Goal: Task Accomplishment & Management: Complete application form

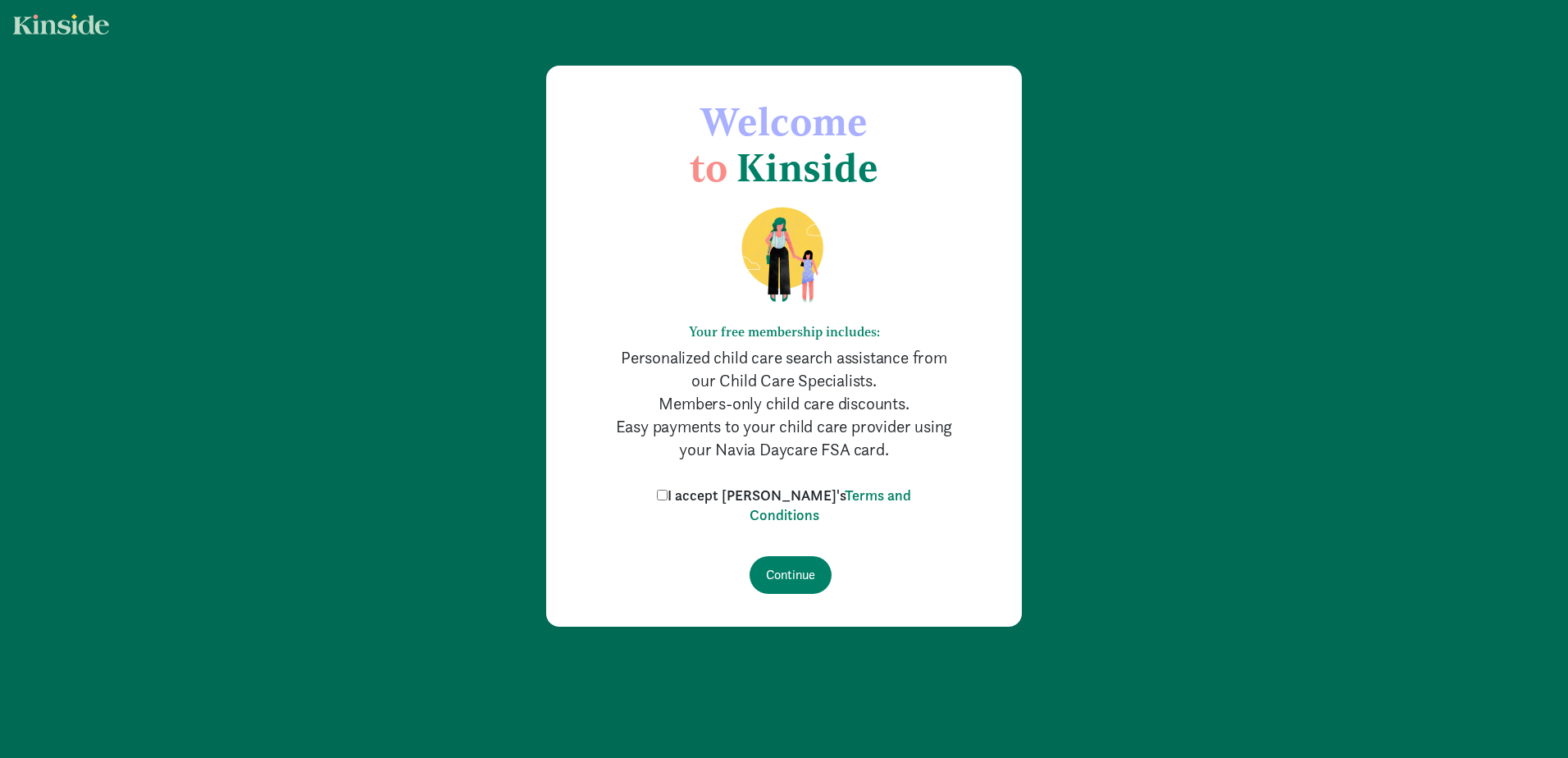
click at [709, 495] on label "I accept [PERSON_NAME]'s Terms and Conditions" at bounding box center [784, 505] width 263 height 40
click at [668, 495] on input "I accept [PERSON_NAME]'s Terms and Conditions" at bounding box center [662, 495] width 11 height 11
checkbox input "true"
click at [778, 577] on input "Continue" at bounding box center [790, 574] width 82 height 38
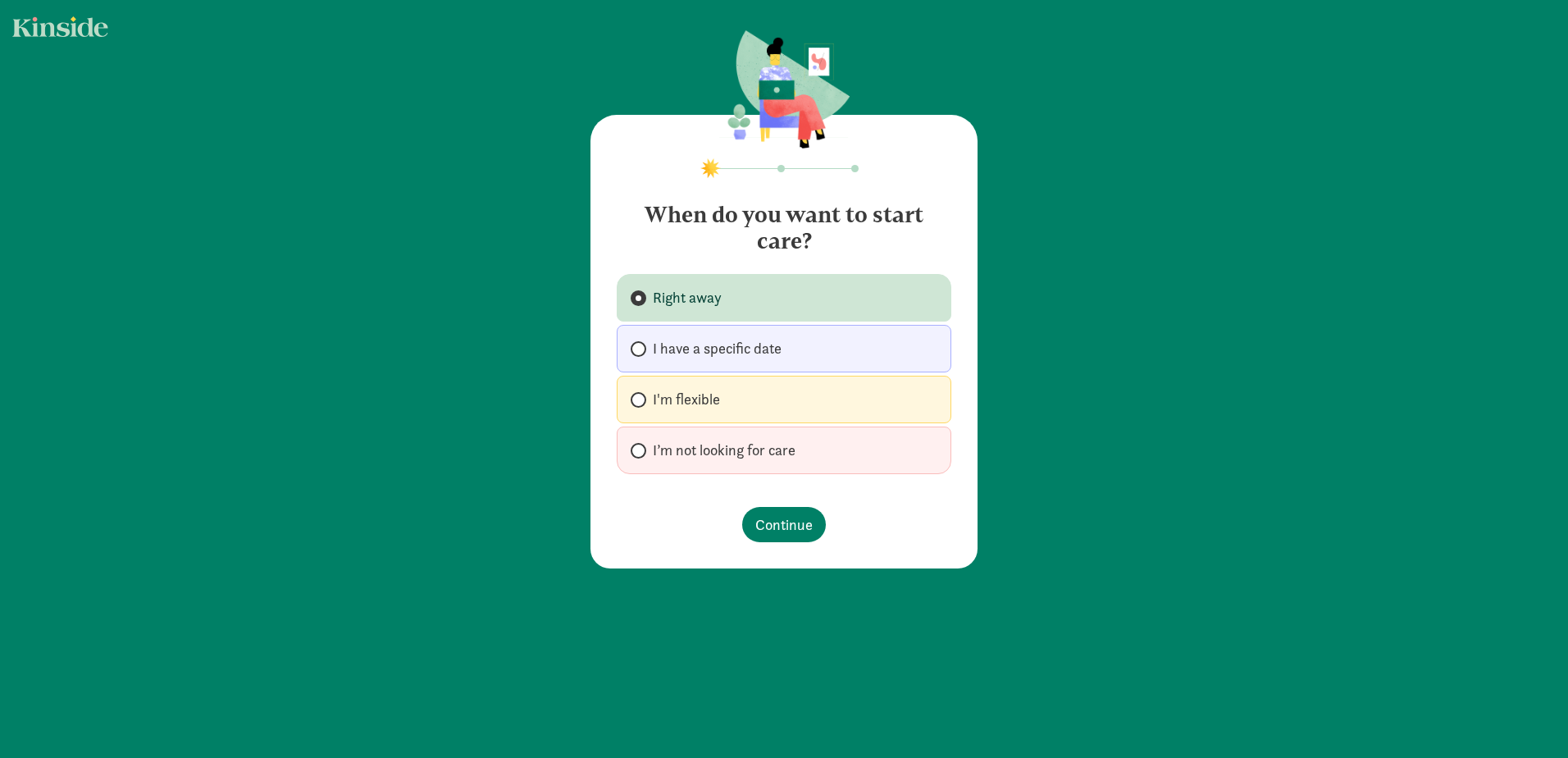
click at [682, 402] on span "I'm flexible" at bounding box center [686, 399] width 67 height 19
click at [641, 402] on input "I'm flexible" at bounding box center [637, 401] width 11 height 11
radio input "true"
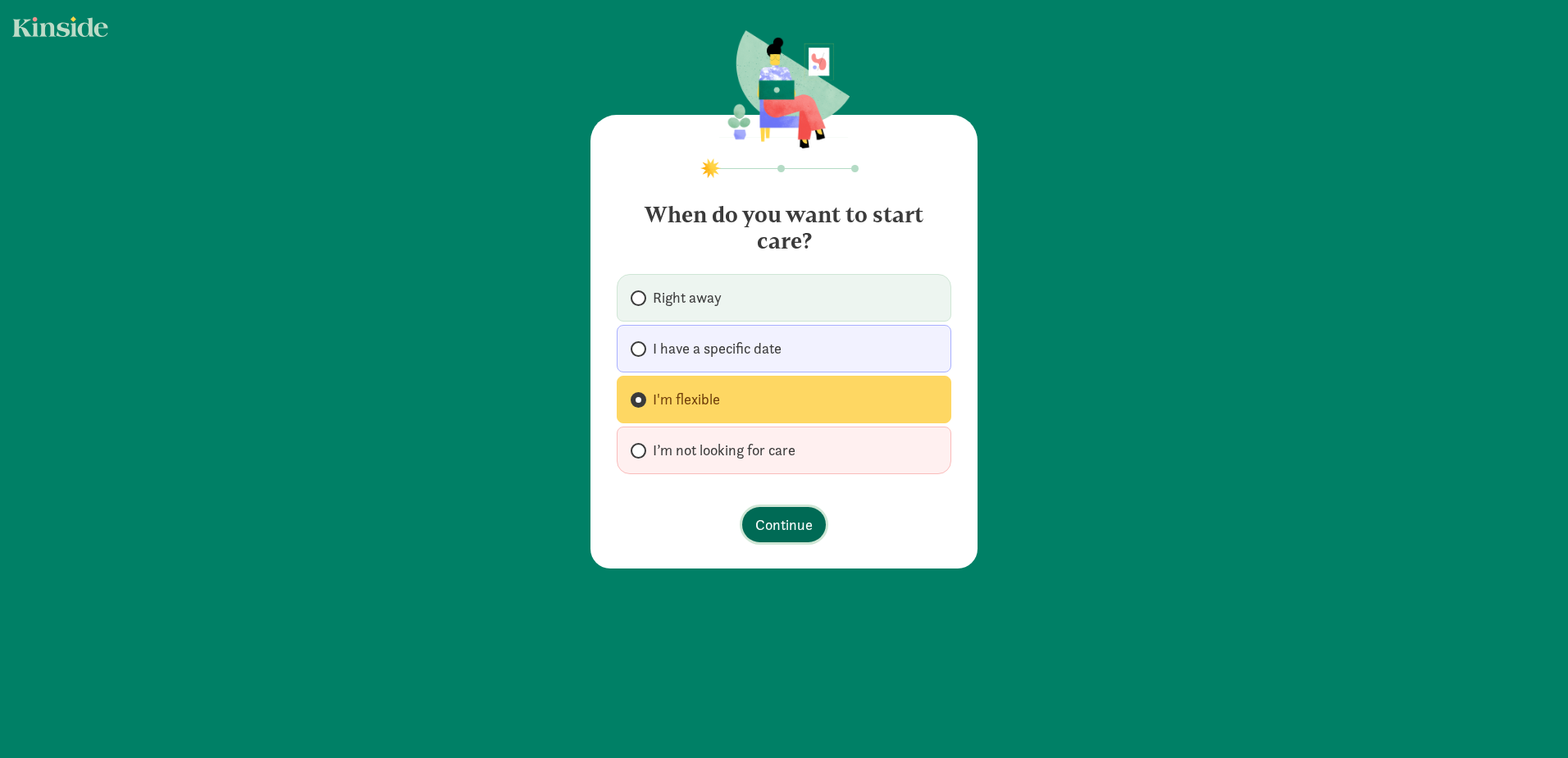
click at [776, 523] on span "Continue" at bounding box center [784, 525] width 58 height 22
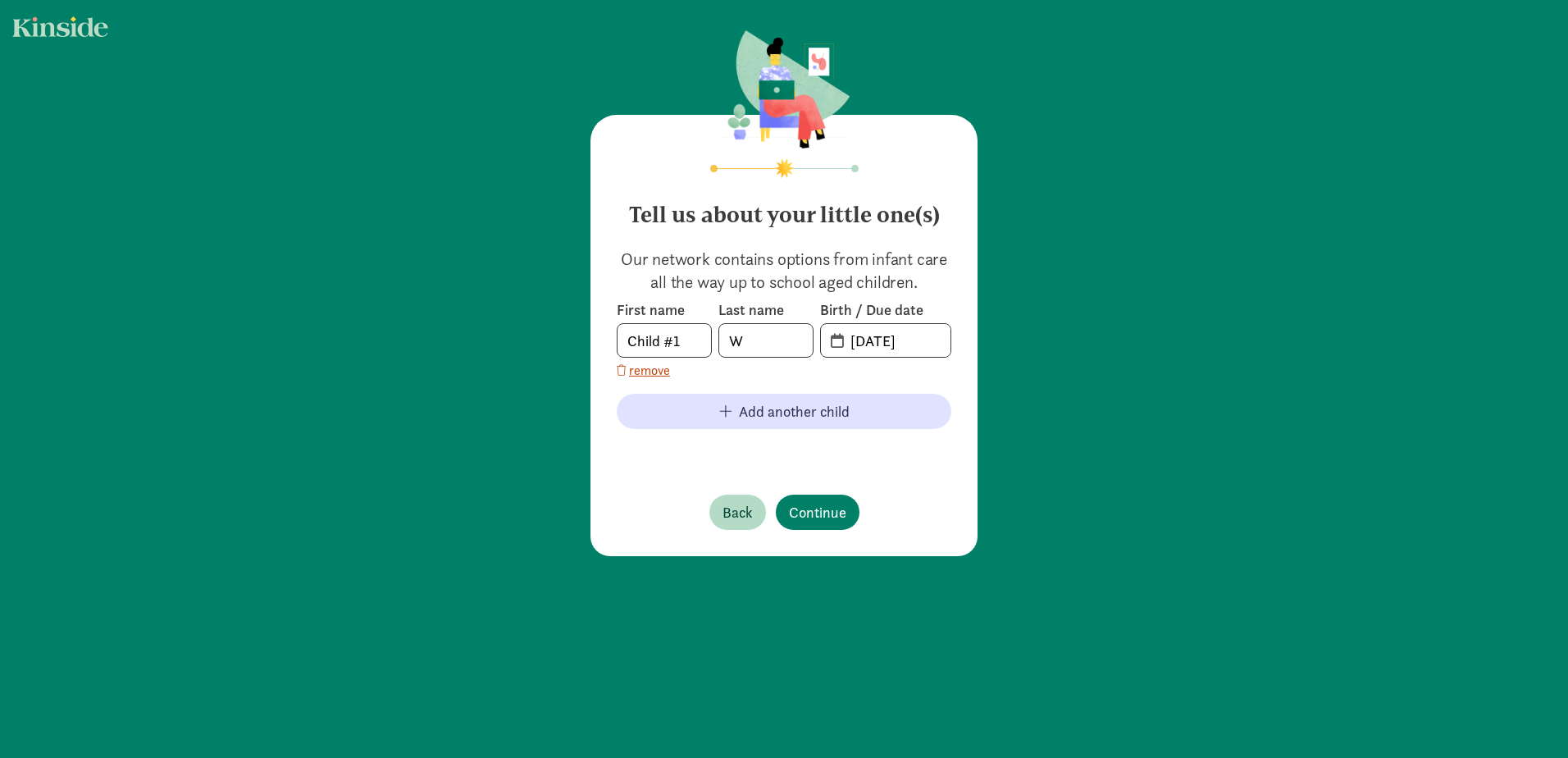
click at [1070, 319] on div "Tell us about your little one(s) Our network contains options from infant care …" at bounding box center [784, 294] width 1568 height 589
